Goal: Check status: Check status

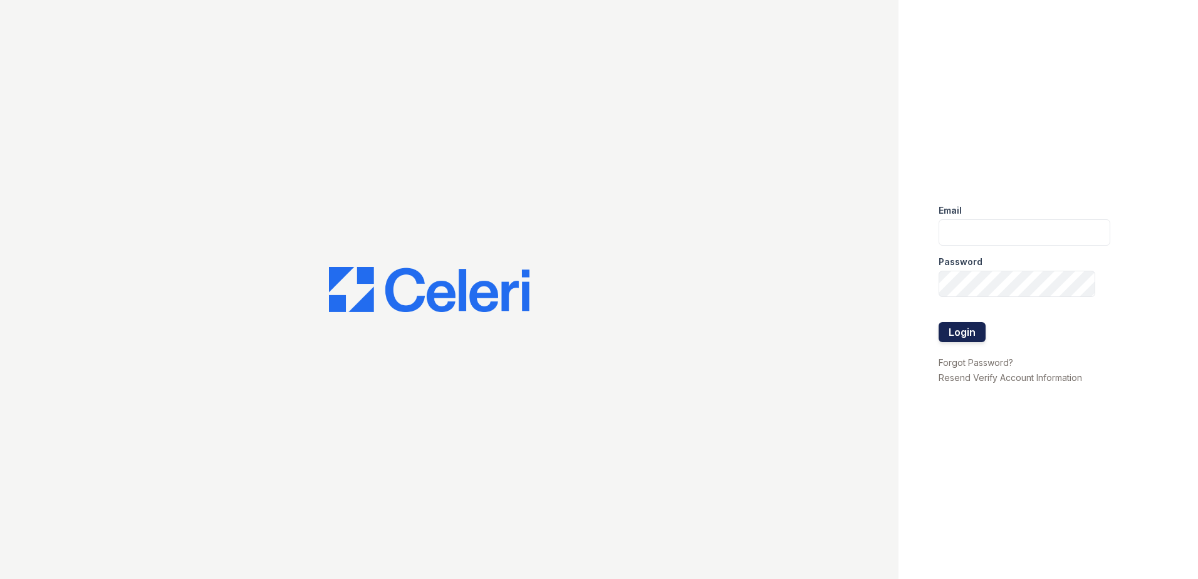
type input "jcartagena@trinity-pm.com"
click at [955, 333] on button "Login" at bounding box center [962, 332] width 47 height 20
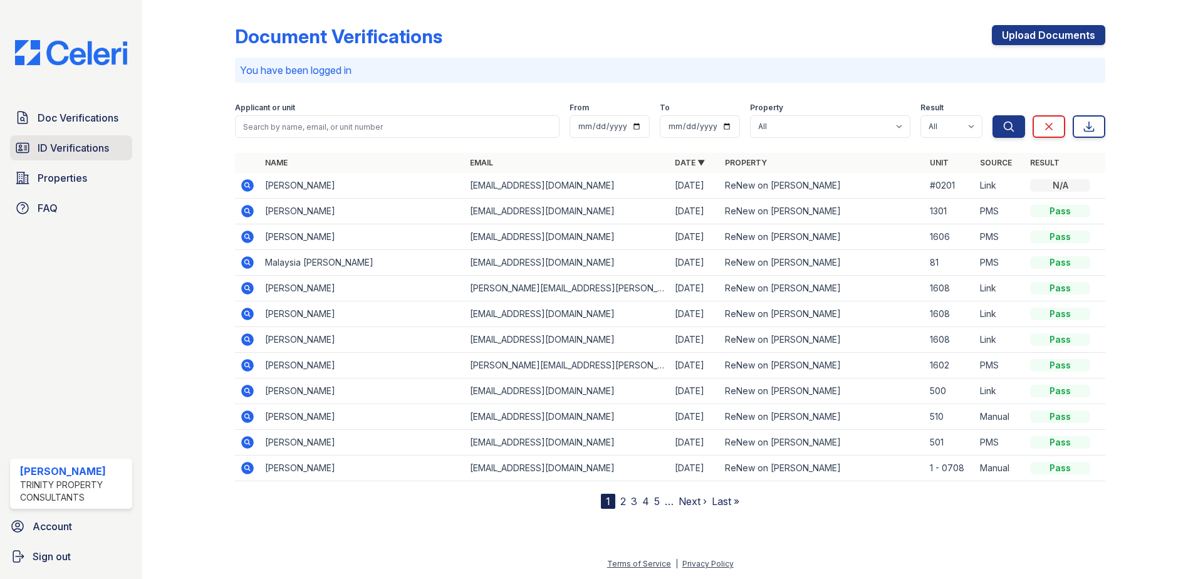
click at [70, 149] on span "ID Verifications" at bounding box center [73, 147] width 71 height 15
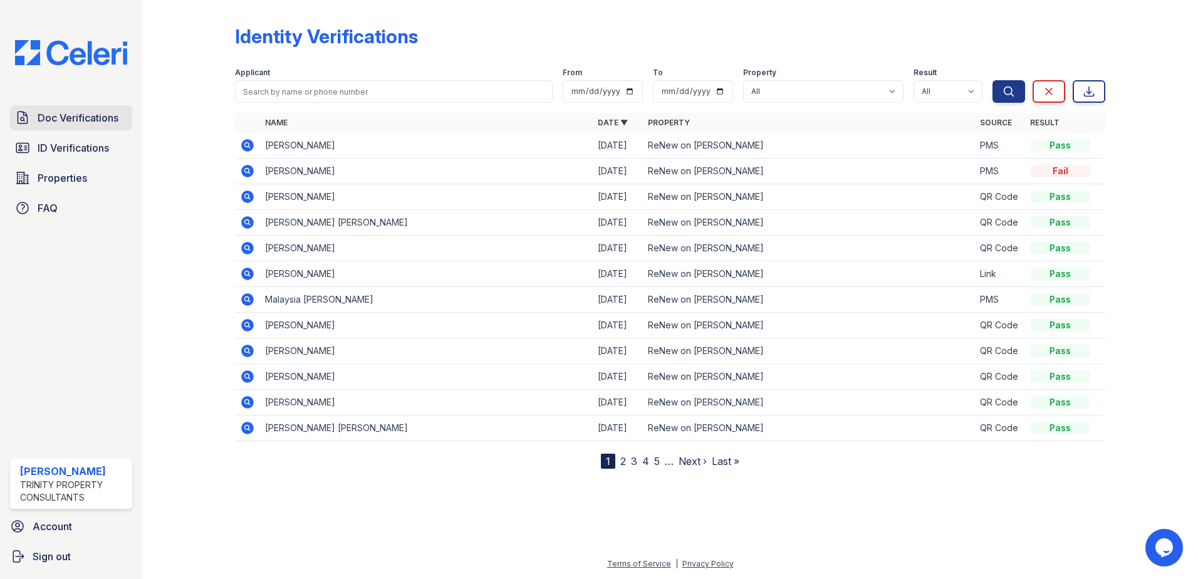
click at [67, 120] on span "Doc Verifications" at bounding box center [78, 117] width 81 height 15
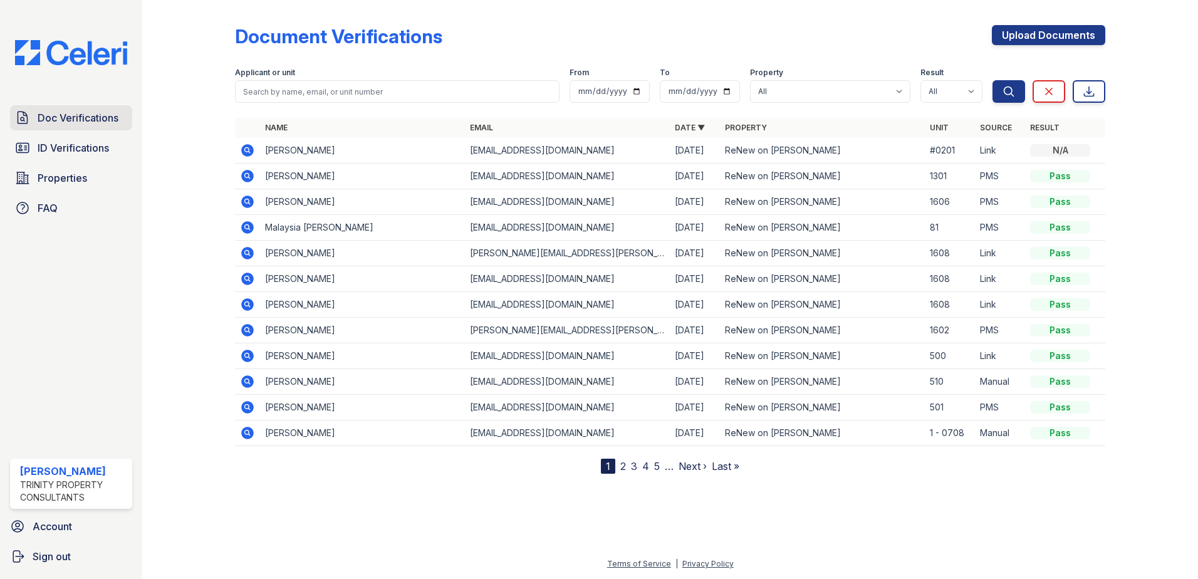
click at [60, 113] on span "Doc Verifications" at bounding box center [78, 117] width 81 height 15
drag, startPoint x: 276, startPoint y: 148, endPoint x: 939, endPoint y: 137, distance: 663.0
click at [939, 137] on table "Name Email Date ▼ Property Unit Source Result Aya Bouygzouane ayabouygzouane22@…" at bounding box center [670, 282] width 870 height 328
drag, startPoint x: 939, startPoint y: 137, endPoint x: 1073, endPoint y: 137, distance: 133.5
click at [1073, 137] on th "Result" at bounding box center [1065, 128] width 80 height 20
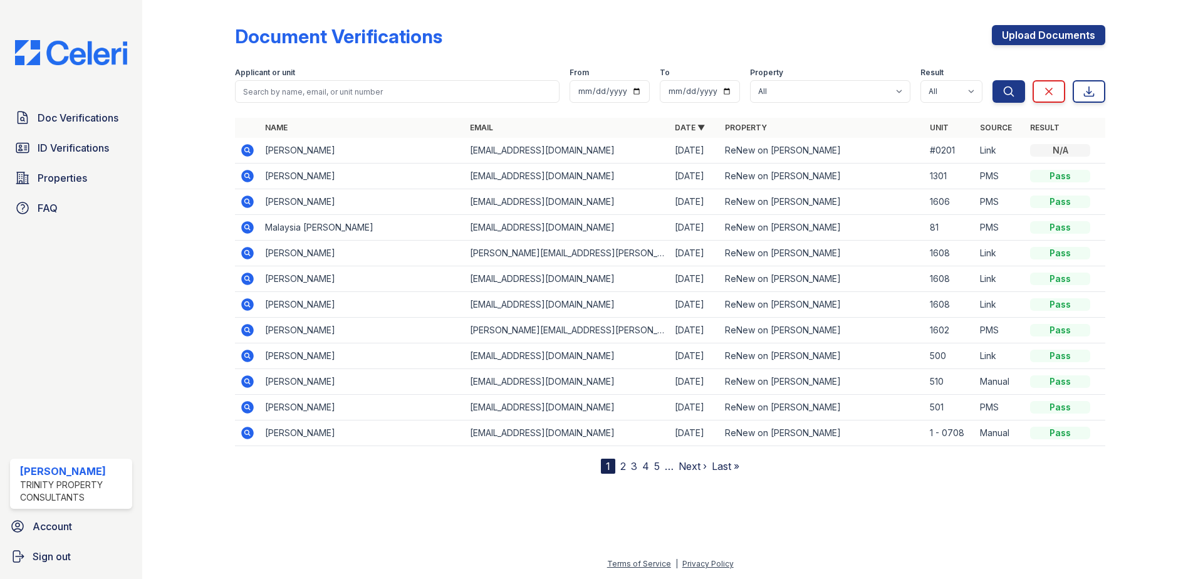
click at [249, 151] on icon at bounding box center [247, 150] width 13 height 13
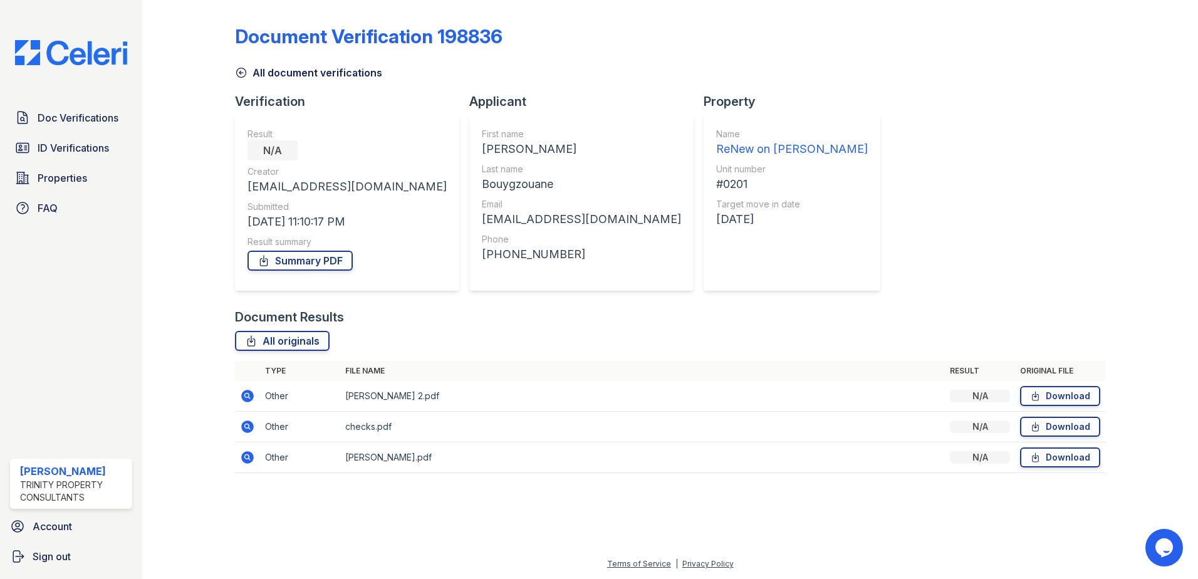
click at [100, 165] on div "Doc Verifications ID Verifications Properties FAQ" at bounding box center [71, 162] width 132 height 115
click at [95, 155] on span "ID Verifications" at bounding box center [73, 147] width 71 height 15
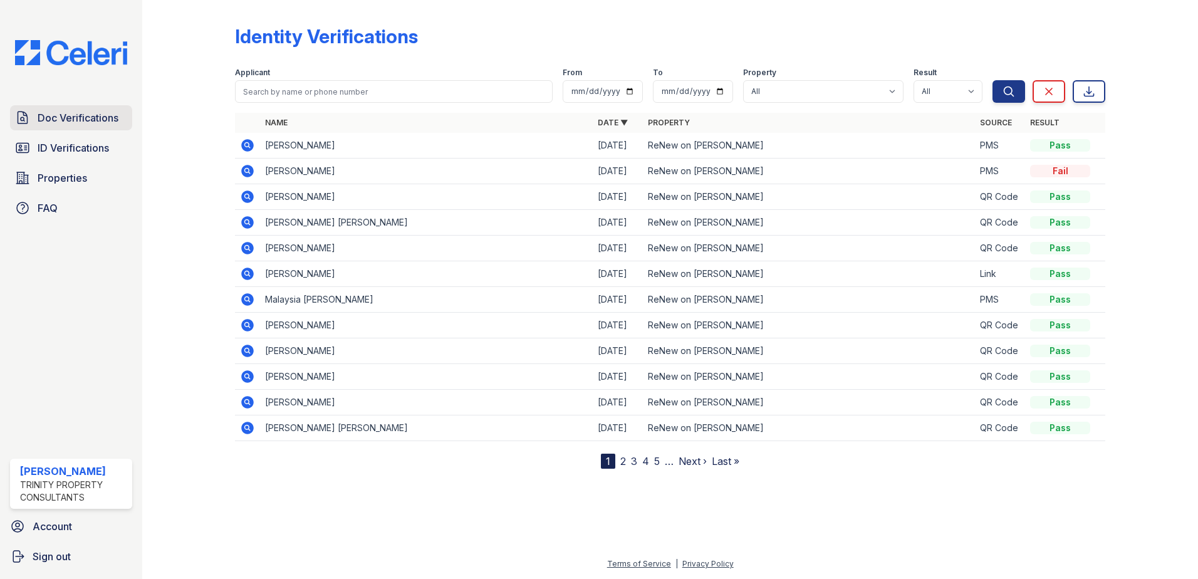
click at [49, 121] on span "Doc Verifications" at bounding box center [78, 117] width 81 height 15
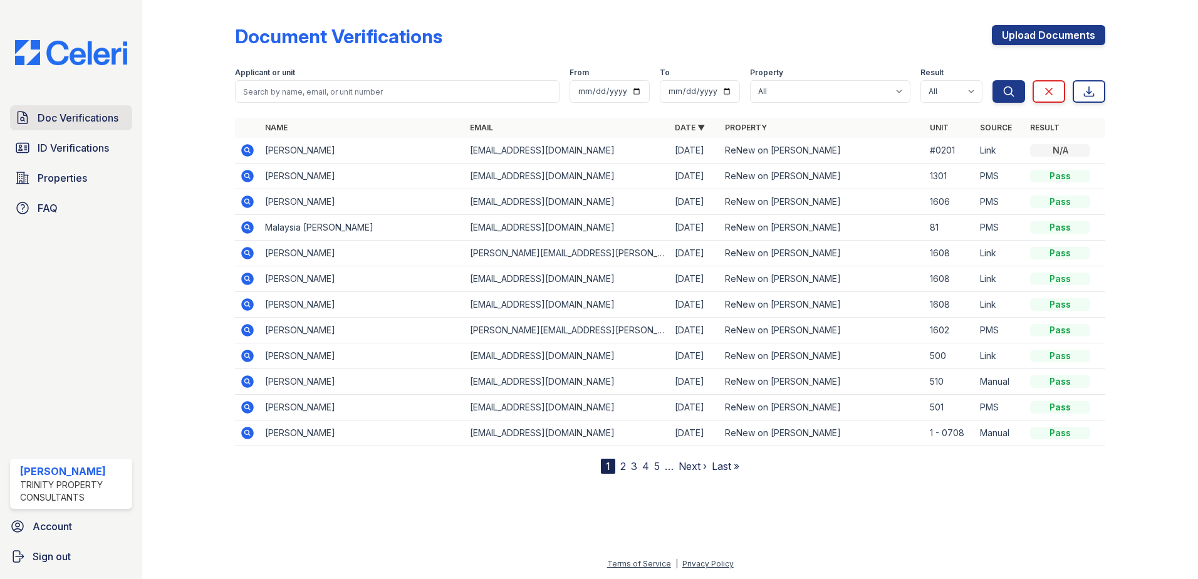
click at [70, 121] on span "Doc Verifications" at bounding box center [78, 117] width 81 height 15
click at [244, 199] on icon at bounding box center [247, 201] width 13 height 13
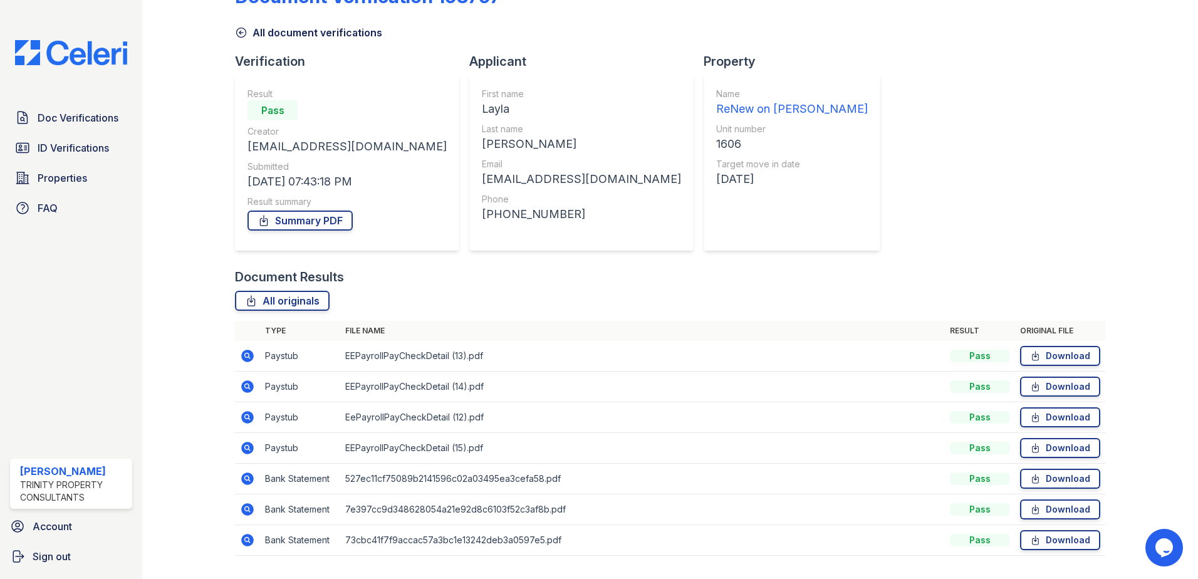
scroll to position [72, 0]
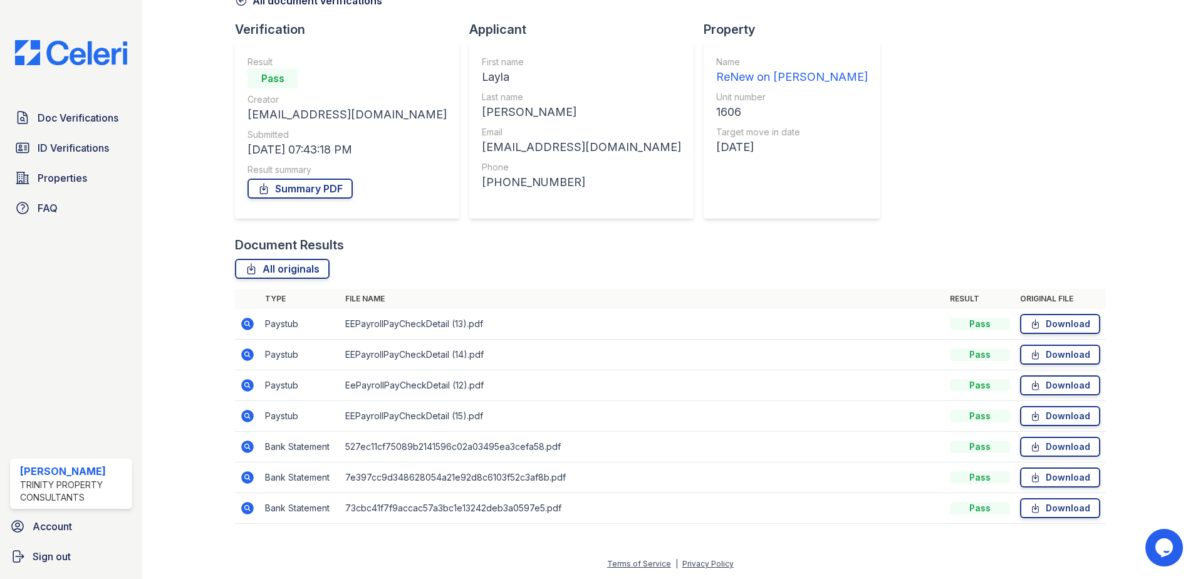
drag, startPoint x: 471, startPoint y: 244, endPoint x: 447, endPoint y: 241, distance: 24.7
drag, startPoint x: 307, startPoint y: 222, endPoint x: 298, endPoint y: 221, distance: 9.4
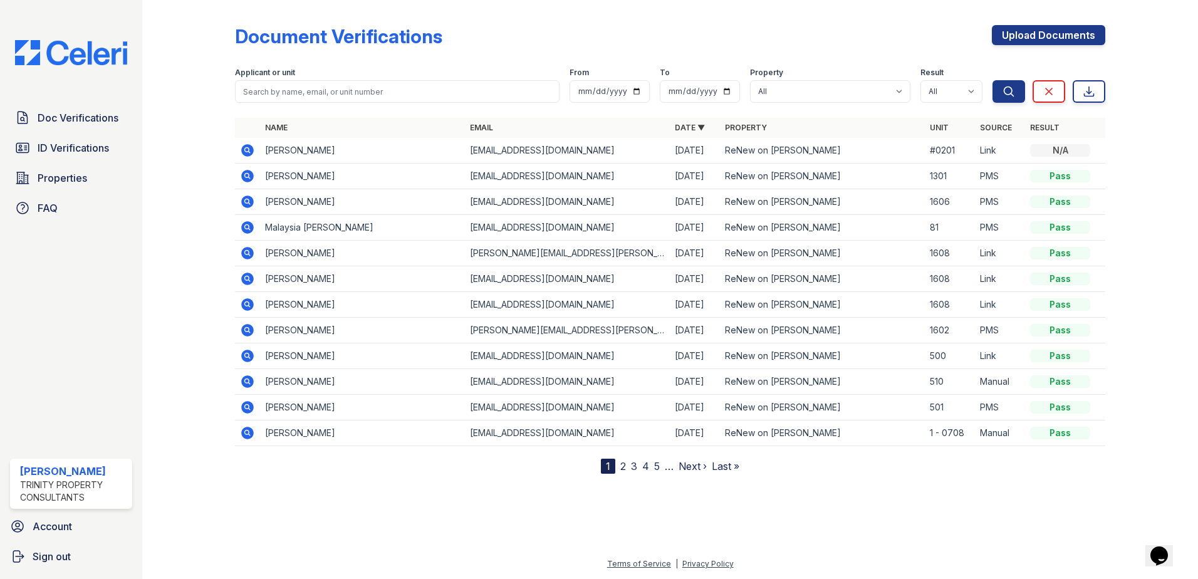
drag, startPoint x: 391, startPoint y: 55, endPoint x: 142, endPoint y: 68, distance: 249.7
click at [142, 68] on div "Doc Verifications ID Verifications Properties FAQ Jacqueline Cartagena Trinity …" at bounding box center [599, 289] width 1198 height 579
drag, startPoint x: 142, startPoint y: 68, endPoint x: 535, endPoint y: 19, distance: 396.4
click at [535, 19] on div "Document Verifications Upload Documents Filter Applicant or unit From To Proper…" at bounding box center [670, 239] width 870 height 469
click at [81, 149] on span "ID Verifications" at bounding box center [73, 147] width 71 height 15
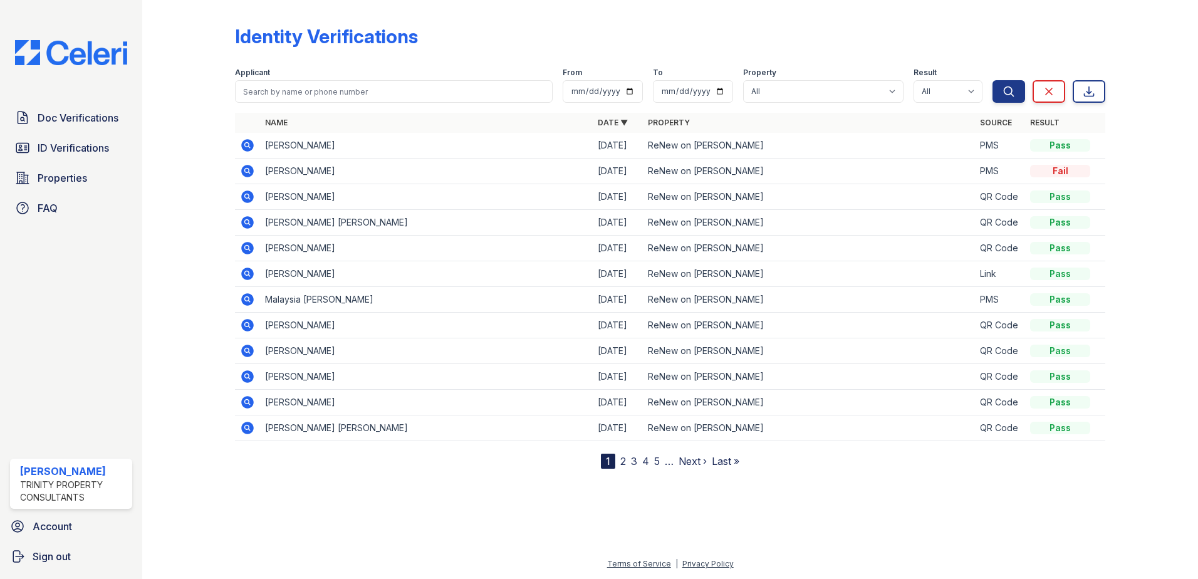
click at [246, 171] on icon at bounding box center [246, 170] width 3 height 3
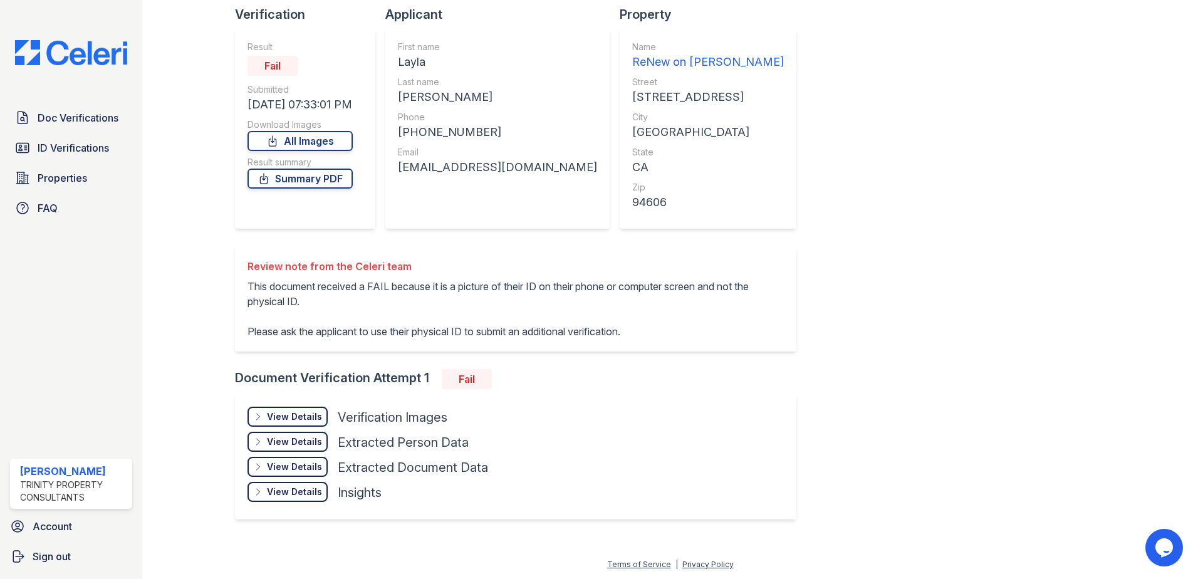
scroll to position [88, 0]
drag, startPoint x: 248, startPoint y: 265, endPoint x: 507, endPoint y: 255, distance: 259.0
click at [507, 255] on div "Review note from the Celeri team This document received a FAIL because it is a …" at bounding box center [515, 298] width 561 height 105
drag, startPoint x: 507, startPoint y: 255, endPoint x: 774, endPoint y: 258, distance: 266.9
click at [774, 258] on div "ID Verification 330951 All ID verifications Verification Result Fail Submitted …" at bounding box center [670, 226] width 870 height 619
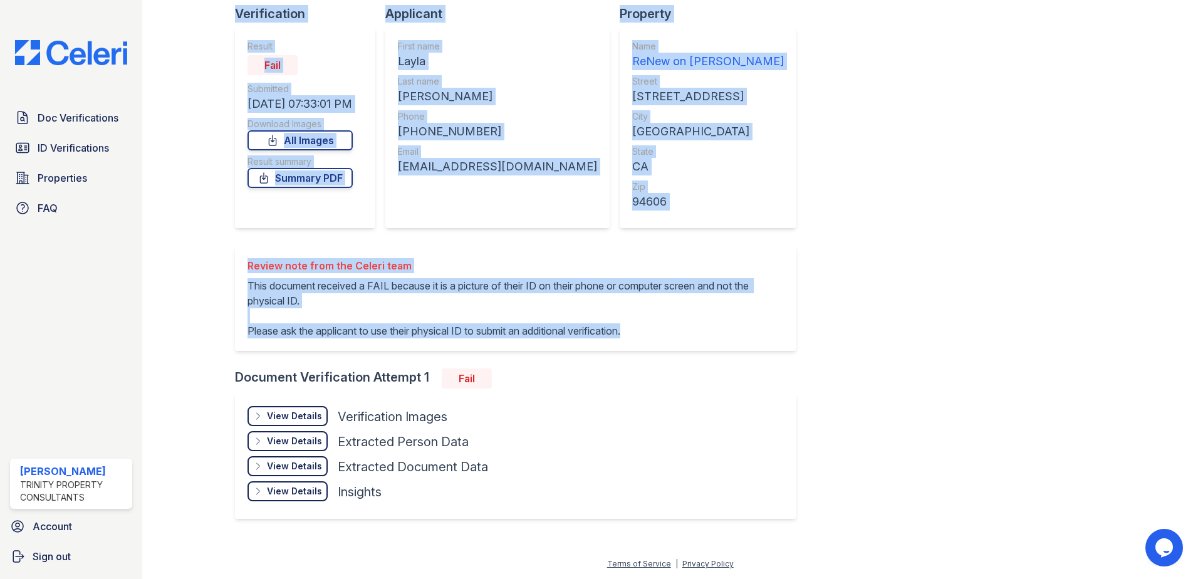
drag, startPoint x: 641, startPoint y: 338, endPoint x: 232, endPoint y: 267, distance: 415.2
click at [232, 267] on div "ID Verification 330951 All ID verifications Verification Result Fail Submitted …" at bounding box center [670, 234] width 1016 height 644
click at [829, 244] on div "ID Verification 330951 All ID verifications Verification Result Fail Submitted …" at bounding box center [670, 226] width 870 height 619
click at [519, 239] on div "Applicant First name Layla Last name Syed Phone +17275063878 Email laylasyed800…" at bounding box center [502, 125] width 234 height 241
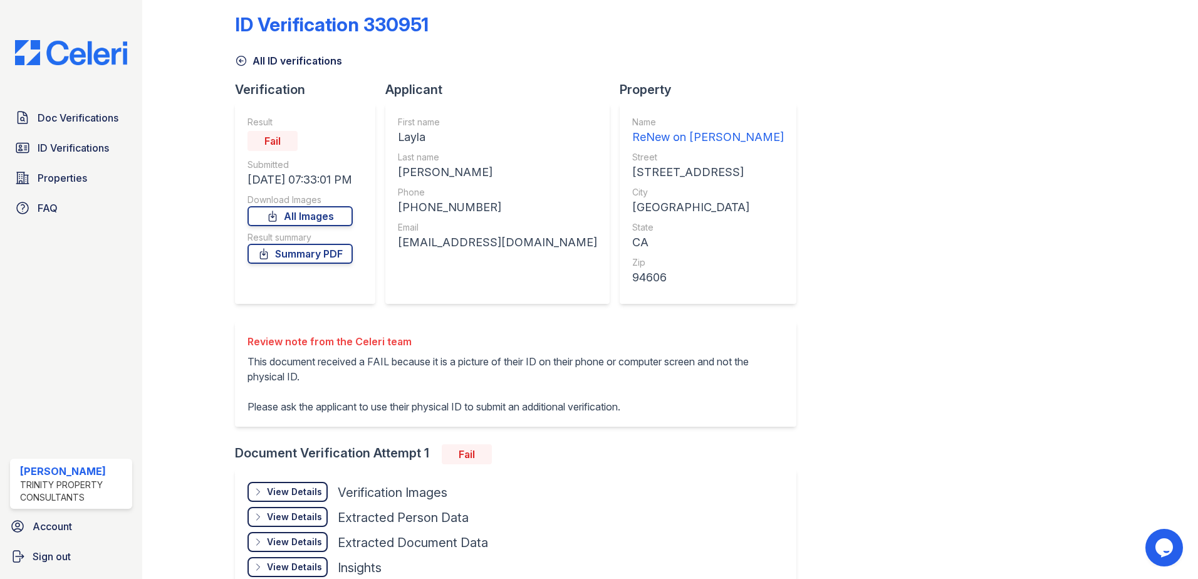
scroll to position [0, 0]
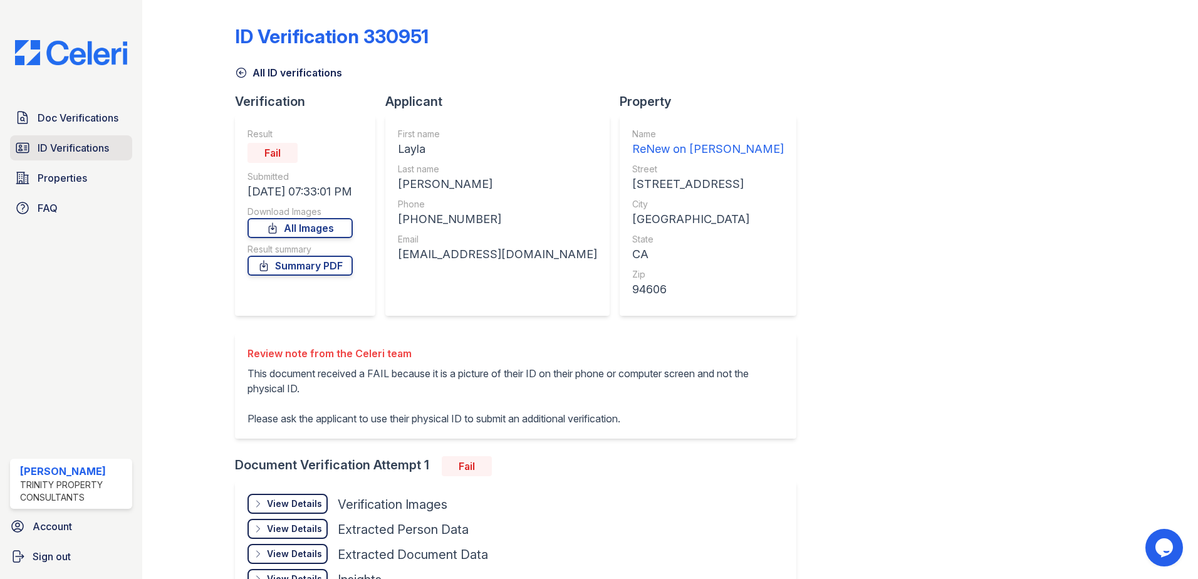
click at [85, 150] on span "ID Verifications" at bounding box center [73, 147] width 71 height 15
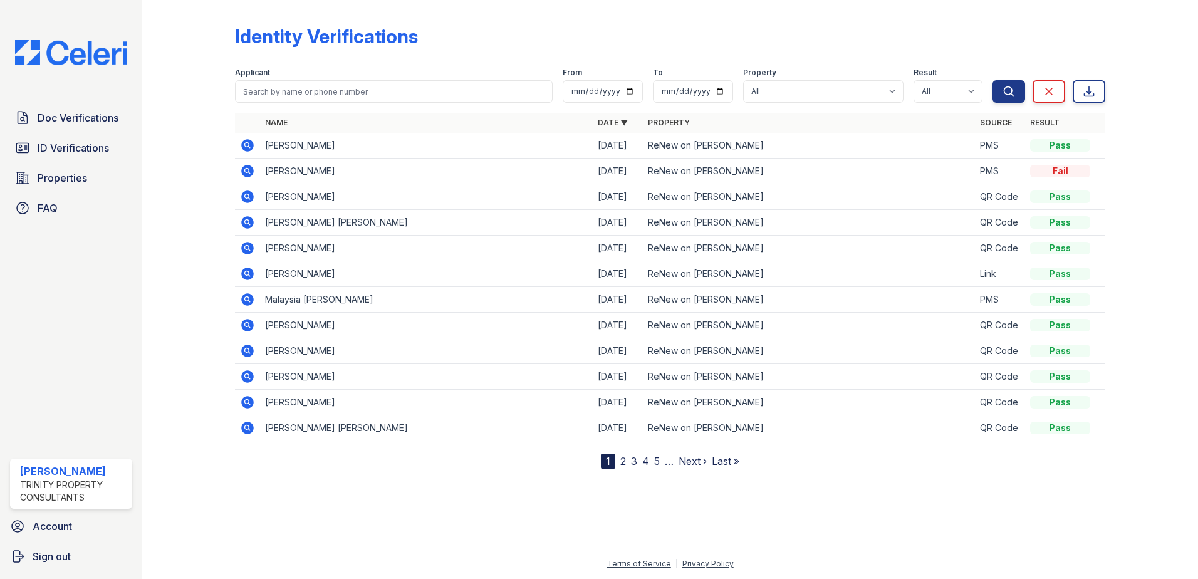
click at [249, 172] on icon at bounding box center [247, 171] width 15 height 15
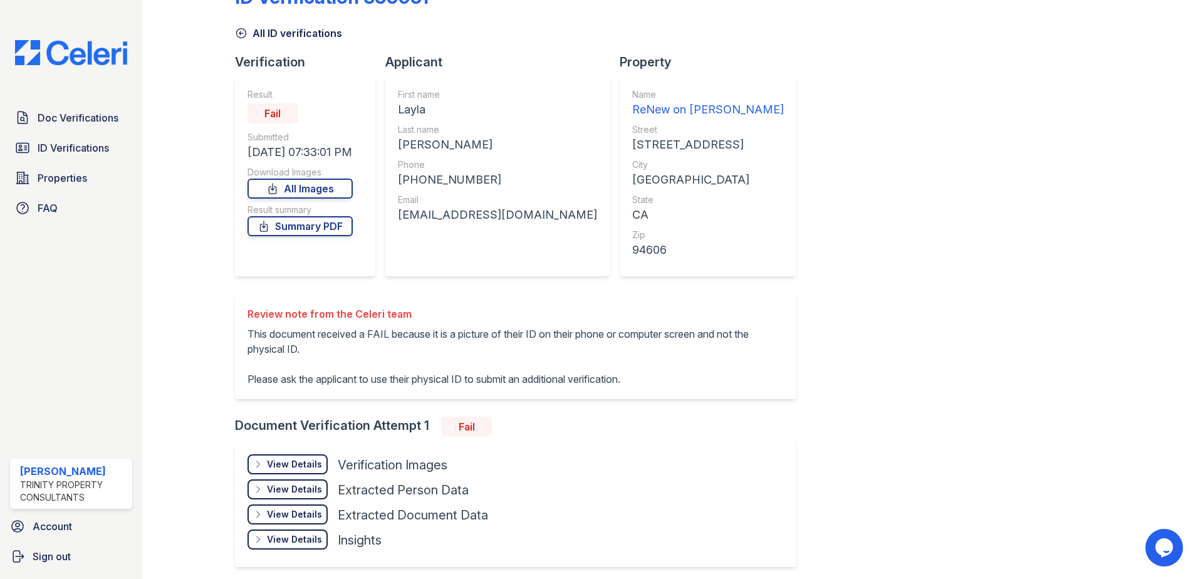
scroll to position [88, 0]
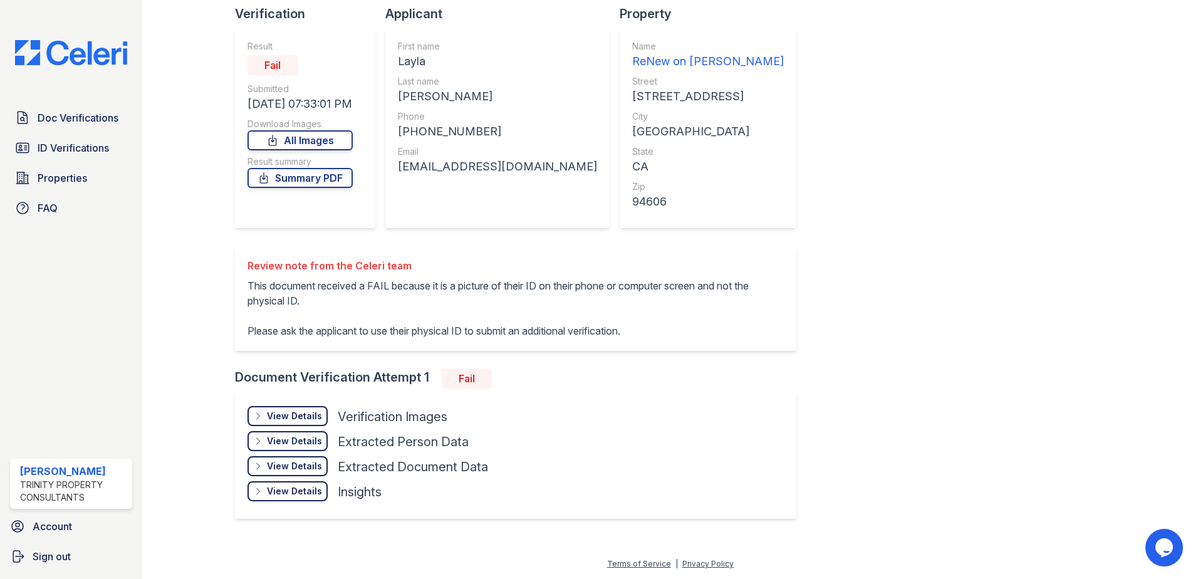
drag, startPoint x: 292, startPoint y: 422, endPoint x: 355, endPoint y: 395, distance: 69.0
click at [293, 422] on div "View Details Details" at bounding box center [287, 416] width 80 height 20
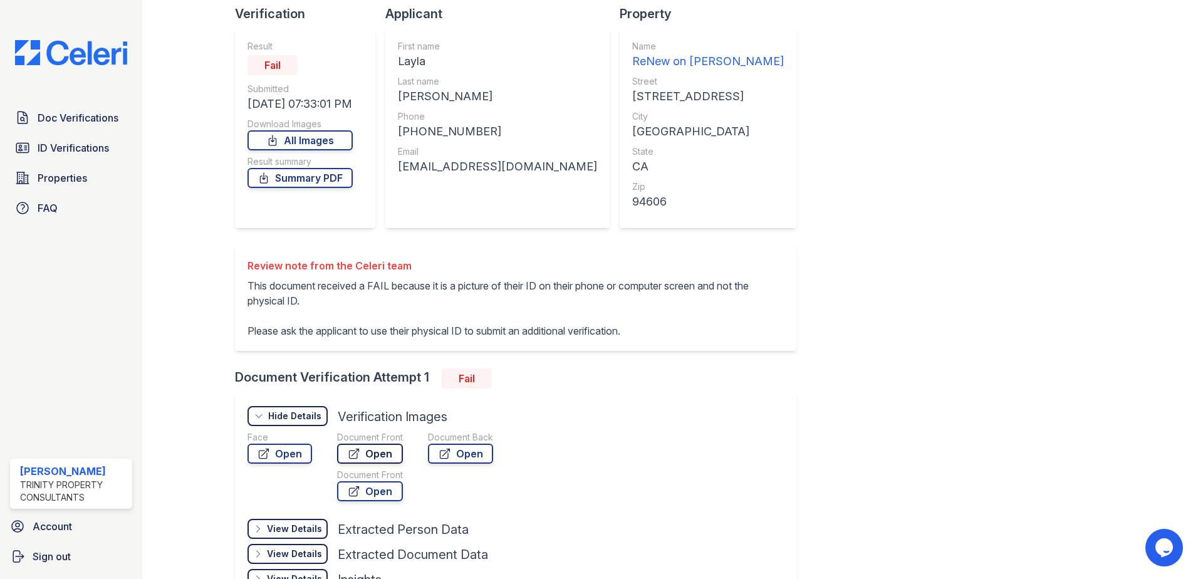
click at [392, 445] on link "Open" at bounding box center [370, 454] width 66 height 20
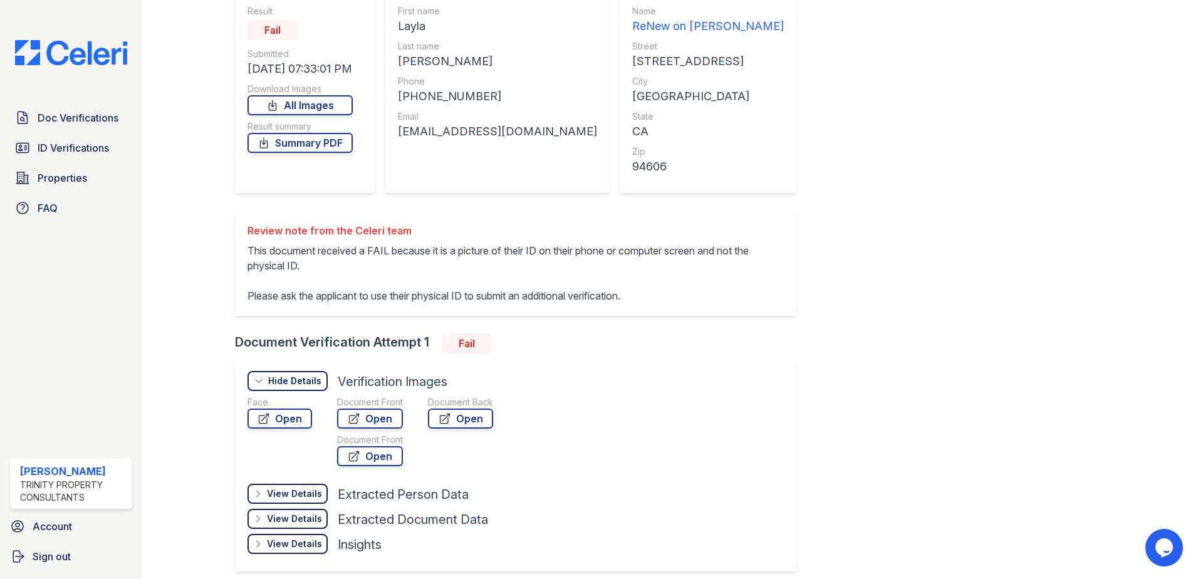
scroll to position [50, 0]
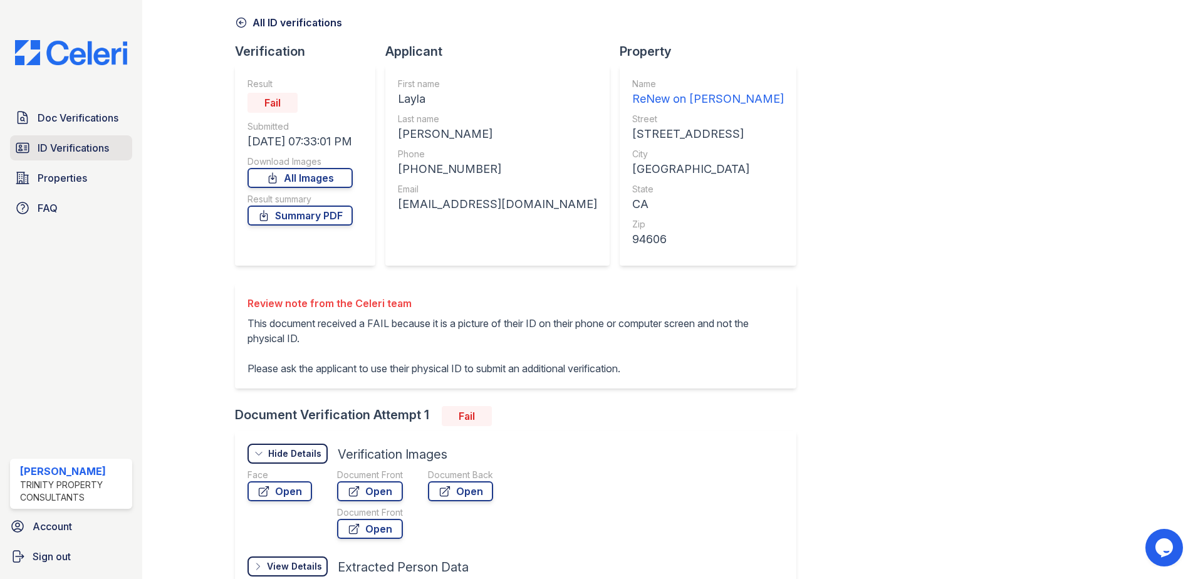
click at [41, 154] on span "ID Verifications" at bounding box center [73, 147] width 71 height 15
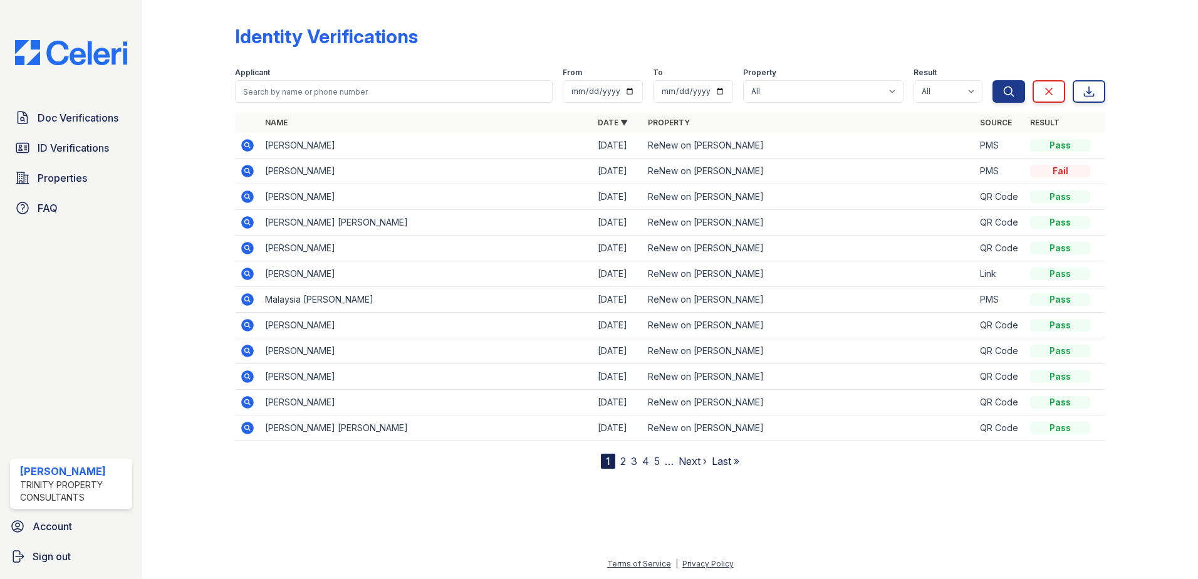
drag, startPoint x: 264, startPoint y: 38, endPoint x: 495, endPoint y: 42, distance: 230.6
click at [495, 42] on div "Identity Verifications" at bounding box center [670, 41] width 870 height 33
click at [407, 37] on div "Identity Verifications" at bounding box center [326, 36] width 183 height 23
click at [435, 32] on div "Identity Verifications" at bounding box center [670, 41] width 870 height 33
drag, startPoint x: 364, startPoint y: 46, endPoint x: 263, endPoint y: 52, distance: 101.7
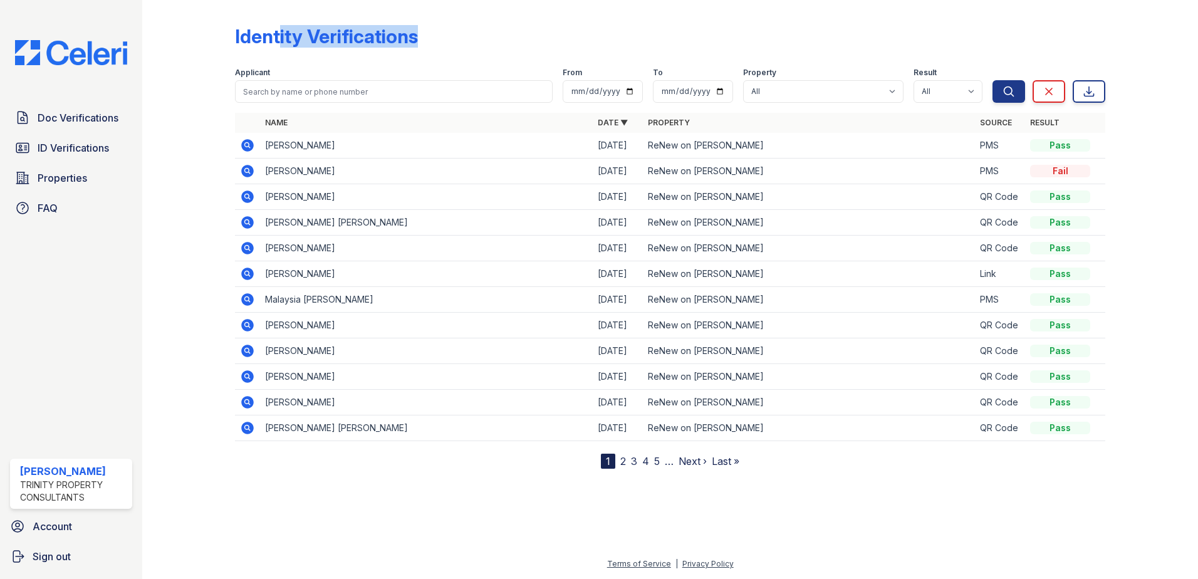
click at [263, 52] on div "Identity Verifications" at bounding box center [670, 41] width 870 height 33
drag, startPoint x: 263, startPoint y: 52, endPoint x: 244, endPoint y: 44, distance: 20.5
click at [244, 44] on div "Identity Verifications" at bounding box center [326, 36] width 183 height 23
drag, startPoint x: 245, startPoint y: 39, endPoint x: 471, endPoint y: 38, distance: 225.6
click at [471, 38] on div "Identity Verifications" at bounding box center [670, 41] width 870 height 33
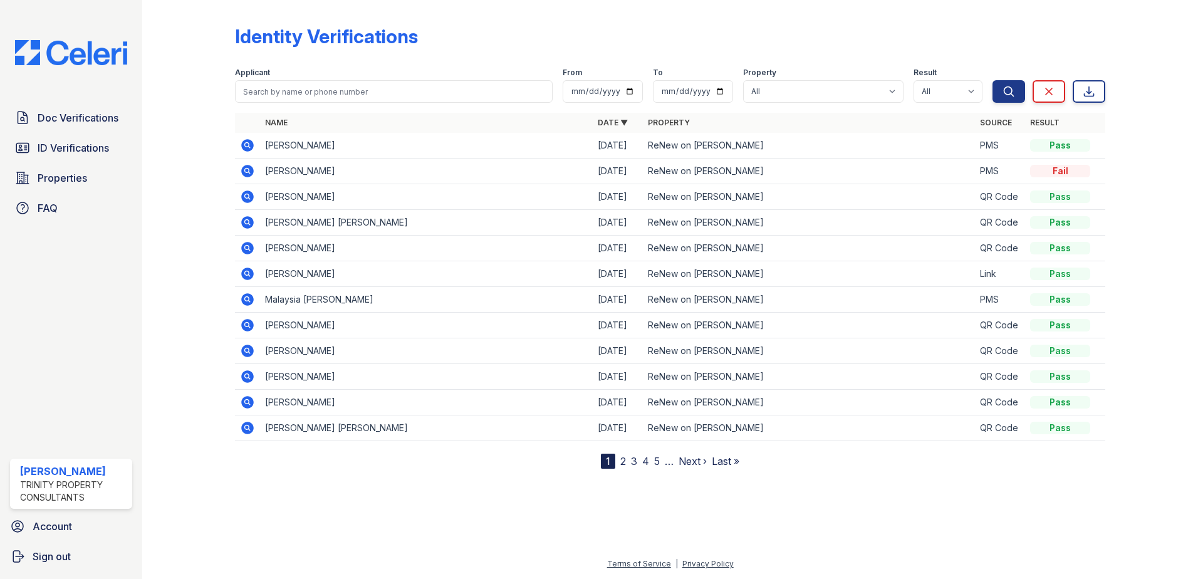
click at [884, 23] on div "Identity Verifications Filter Applicant From To Property All ReNew on Merritt R…" at bounding box center [670, 237] width 870 height 464
drag, startPoint x: 813, startPoint y: 28, endPoint x: 223, endPoint y: 34, distance: 590.3
click at [223, 34] on div "Identity Verifications Filter Applicant From To Property All ReNew on Merritt R…" at bounding box center [670, 244] width 1016 height 489
drag, startPoint x: 223, startPoint y: 34, endPoint x: 182, endPoint y: 46, distance: 42.9
click at [182, 46] on div at bounding box center [198, 237] width 73 height 464
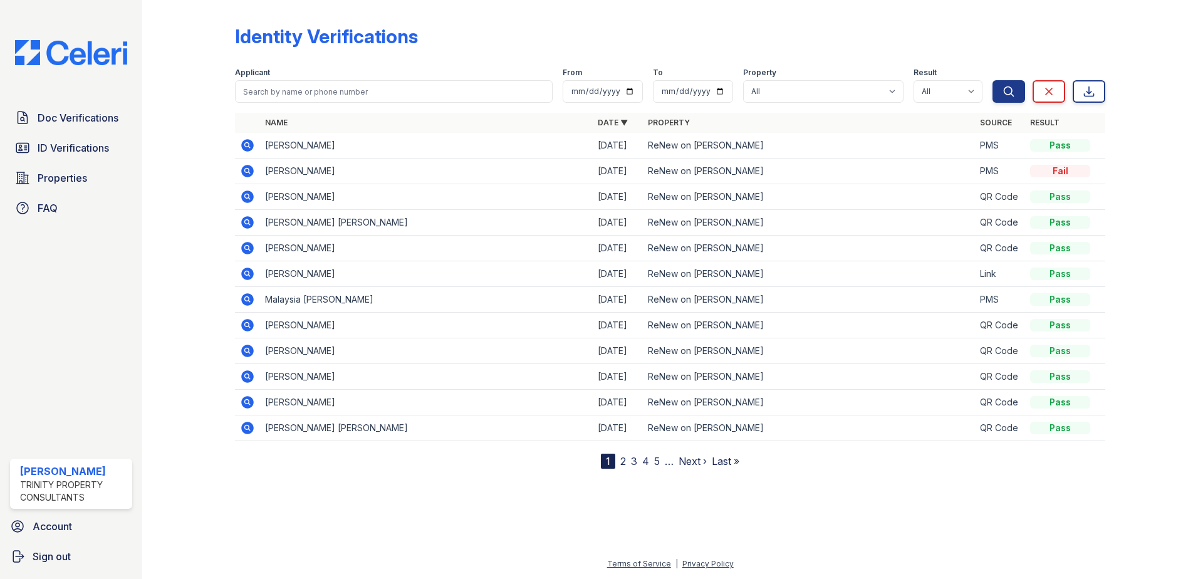
drag, startPoint x: 182, startPoint y: 46, endPoint x: 548, endPoint y: 46, distance: 365.9
click at [548, 46] on div "Identity Verifications Filter Applicant From To Property All ReNew on Merritt R…" at bounding box center [670, 244] width 1016 height 489
click at [26, 148] on icon at bounding box center [22, 147] width 15 height 15
click at [60, 142] on span "ID Verifications" at bounding box center [73, 147] width 71 height 15
click at [249, 167] on icon at bounding box center [247, 171] width 13 height 13
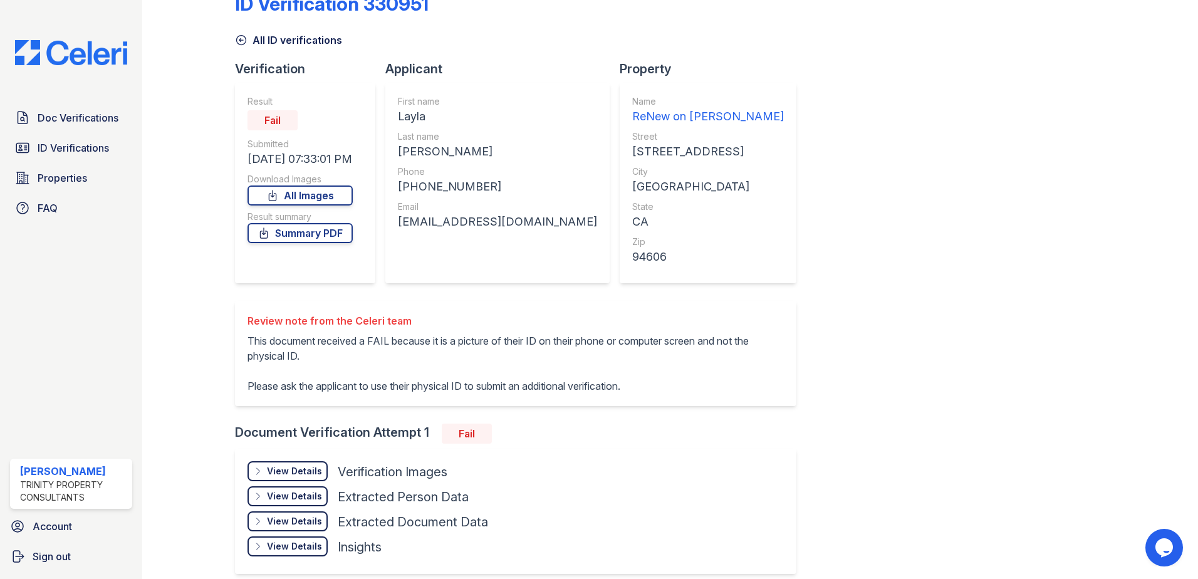
scroll to position [88, 0]
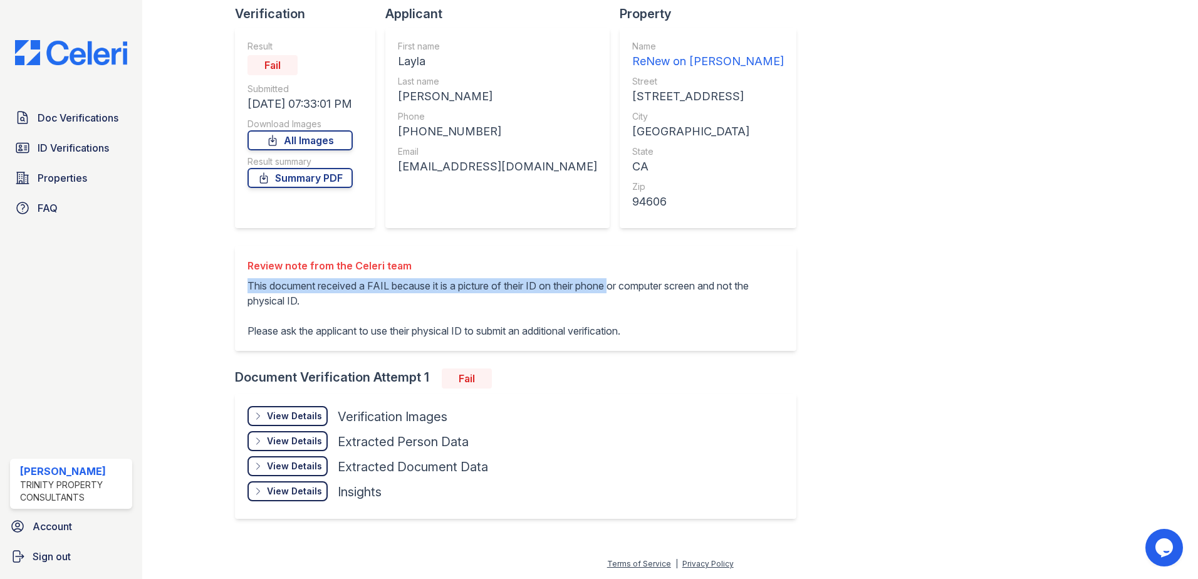
drag, startPoint x: 242, startPoint y: 283, endPoint x: 658, endPoint y: 278, distance: 415.4
click at [658, 278] on div "Review note from the Celeri team This document received a FAIL because it is a …" at bounding box center [515, 298] width 561 height 105
drag, startPoint x: 658, startPoint y: 278, endPoint x: 872, endPoint y: 261, distance: 215.0
click at [872, 261] on div "ID Verification 330951 All ID verifications Verification Result Fail Submitted …" at bounding box center [670, 226] width 870 height 619
